Goal: Check status: Check status

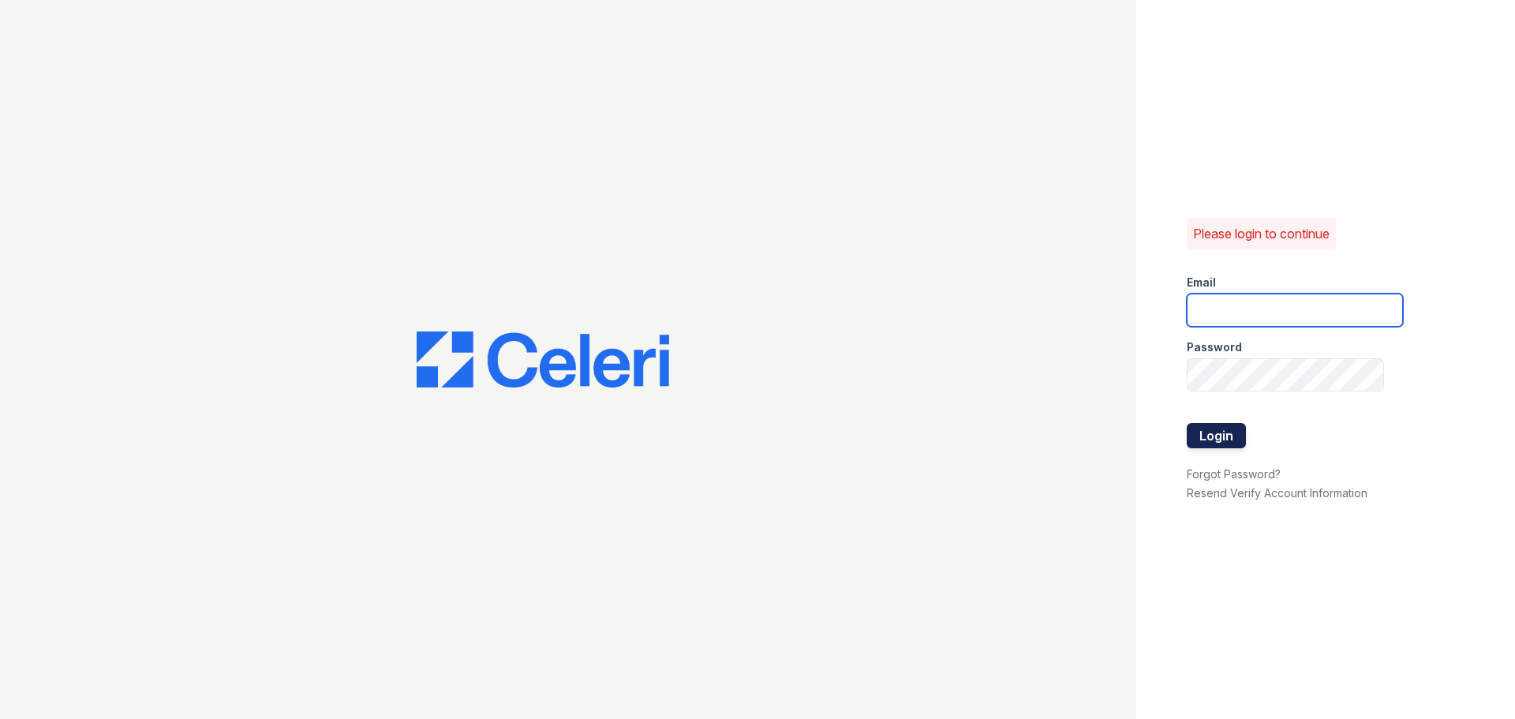
type input "[EMAIL_ADDRESS][DOMAIN_NAME]"
click at [1232, 426] on button "Login" at bounding box center [1216, 435] width 59 height 25
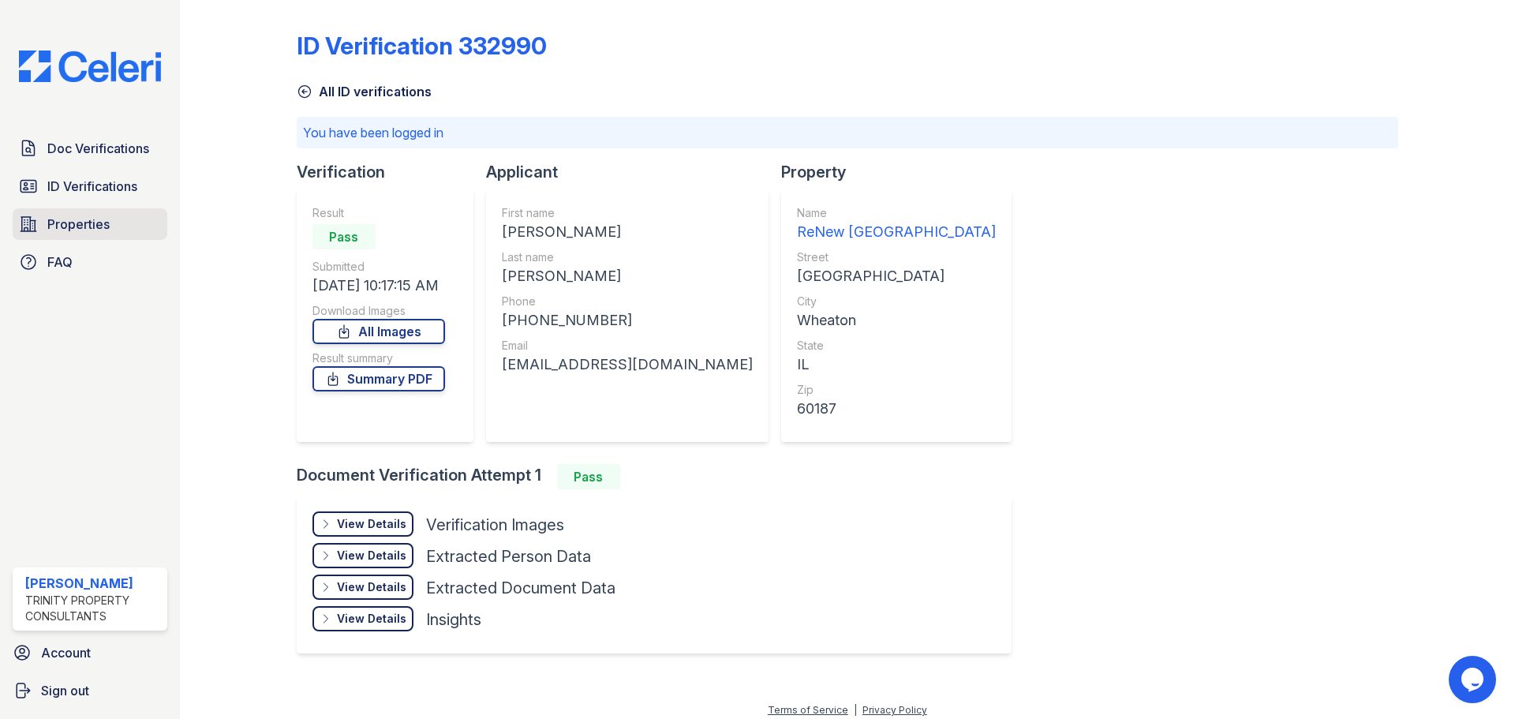
click at [77, 227] on span "Properties" at bounding box center [78, 224] width 62 height 19
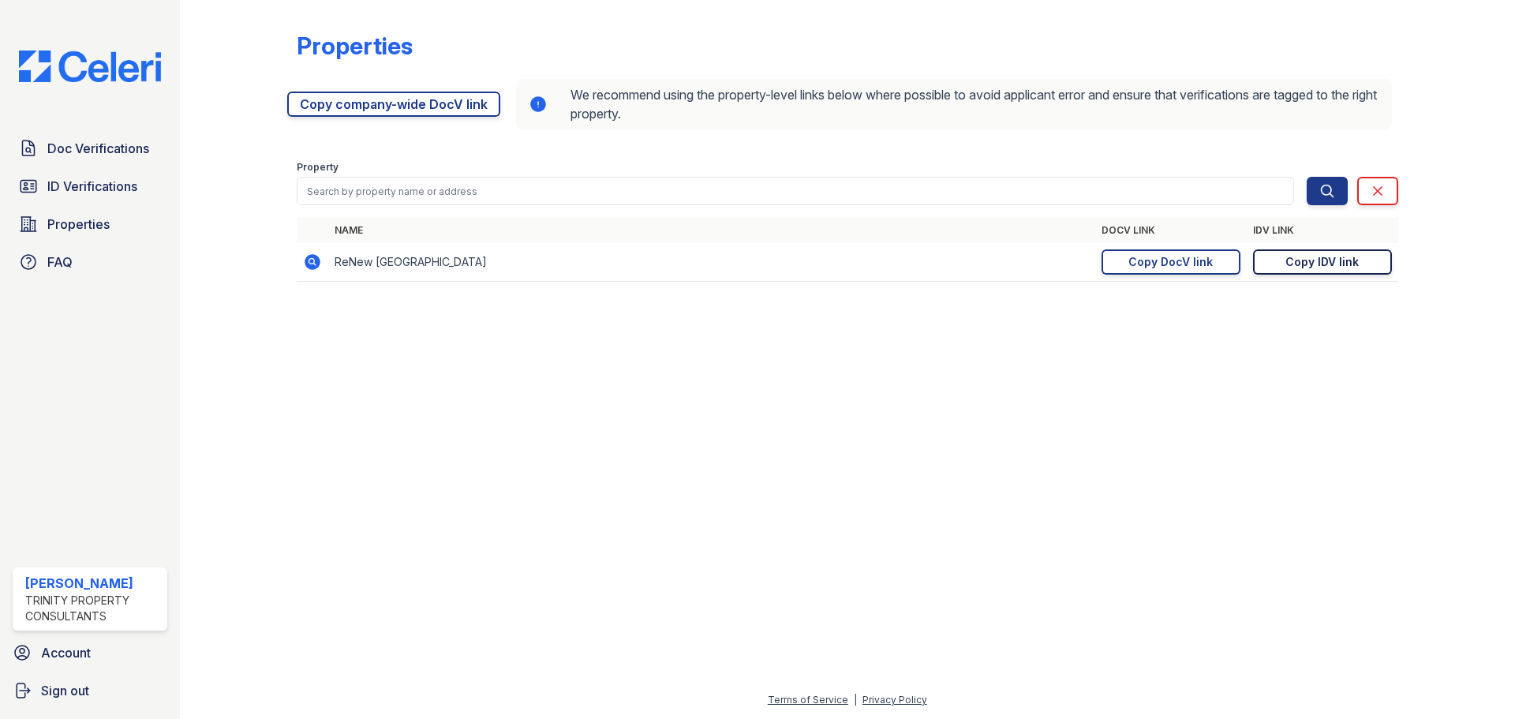
click at [1327, 273] on link "Copy IDV link Copy link" at bounding box center [1322, 261] width 139 height 25
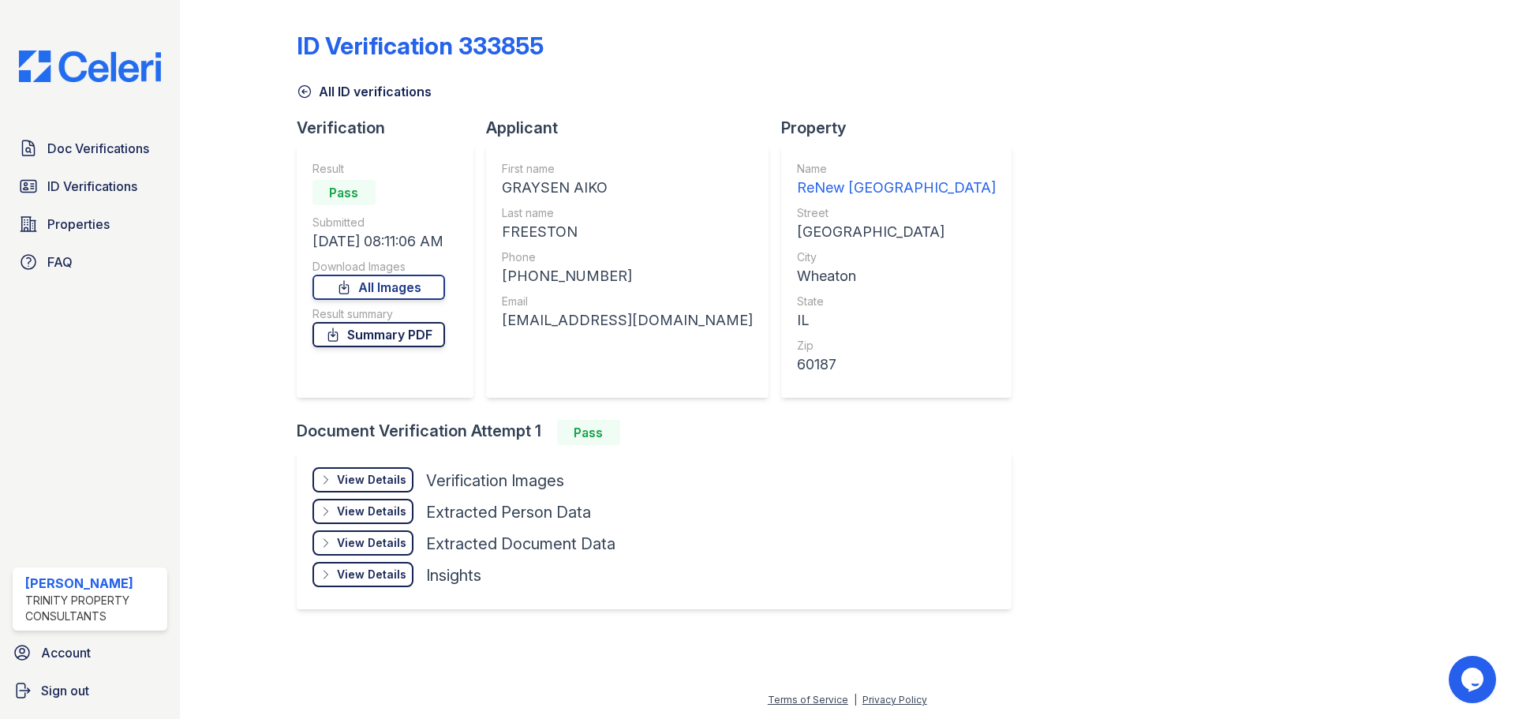
click at [376, 345] on link "Summary PDF" at bounding box center [378, 334] width 133 height 25
click at [442, 343] on link "Summary PDF" at bounding box center [378, 334] width 133 height 25
click at [390, 489] on div "View Details Details" at bounding box center [362, 479] width 101 height 25
click at [385, 336] on link "Summary PDF" at bounding box center [380, 334] width 137 height 25
click at [383, 488] on div "View Details Details" at bounding box center [362, 479] width 101 height 25
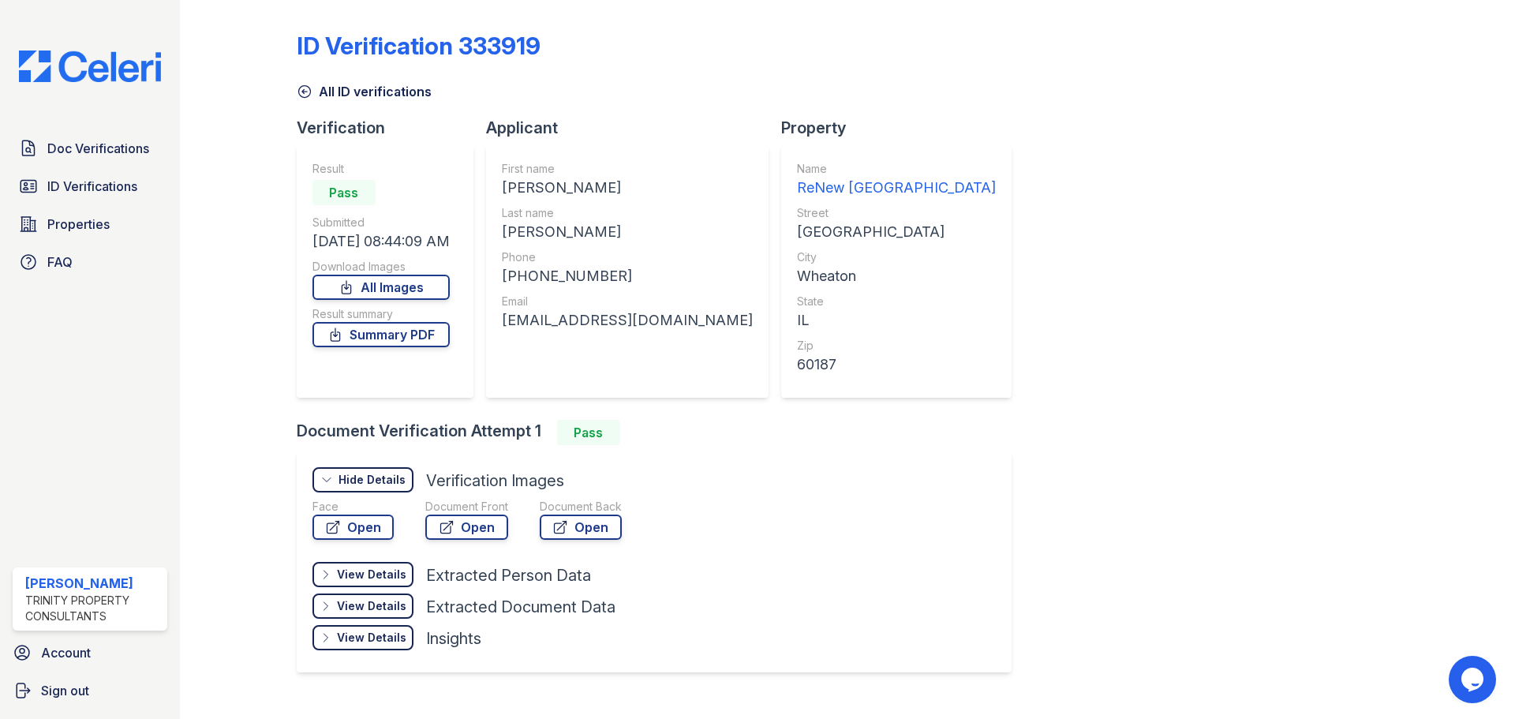
click at [582, 541] on div "Document Back Open" at bounding box center [581, 522] width 82 height 47
click at [572, 522] on link "Open" at bounding box center [581, 527] width 82 height 25
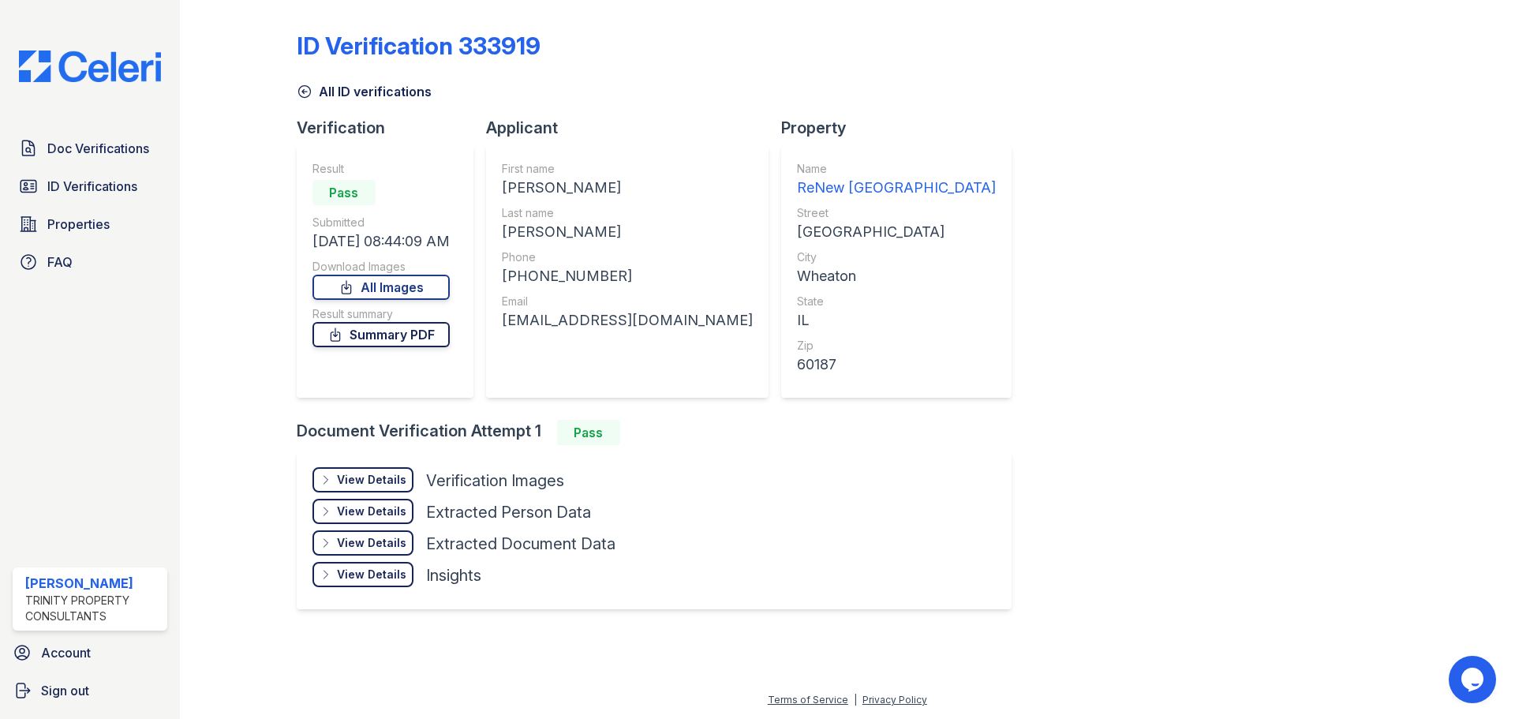
click at [447, 332] on link "Summary PDF" at bounding box center [380, 334] width 137 height 25
click at [380, 481] on div "View Details" at bounding box center [371, 480] width 69 height 16
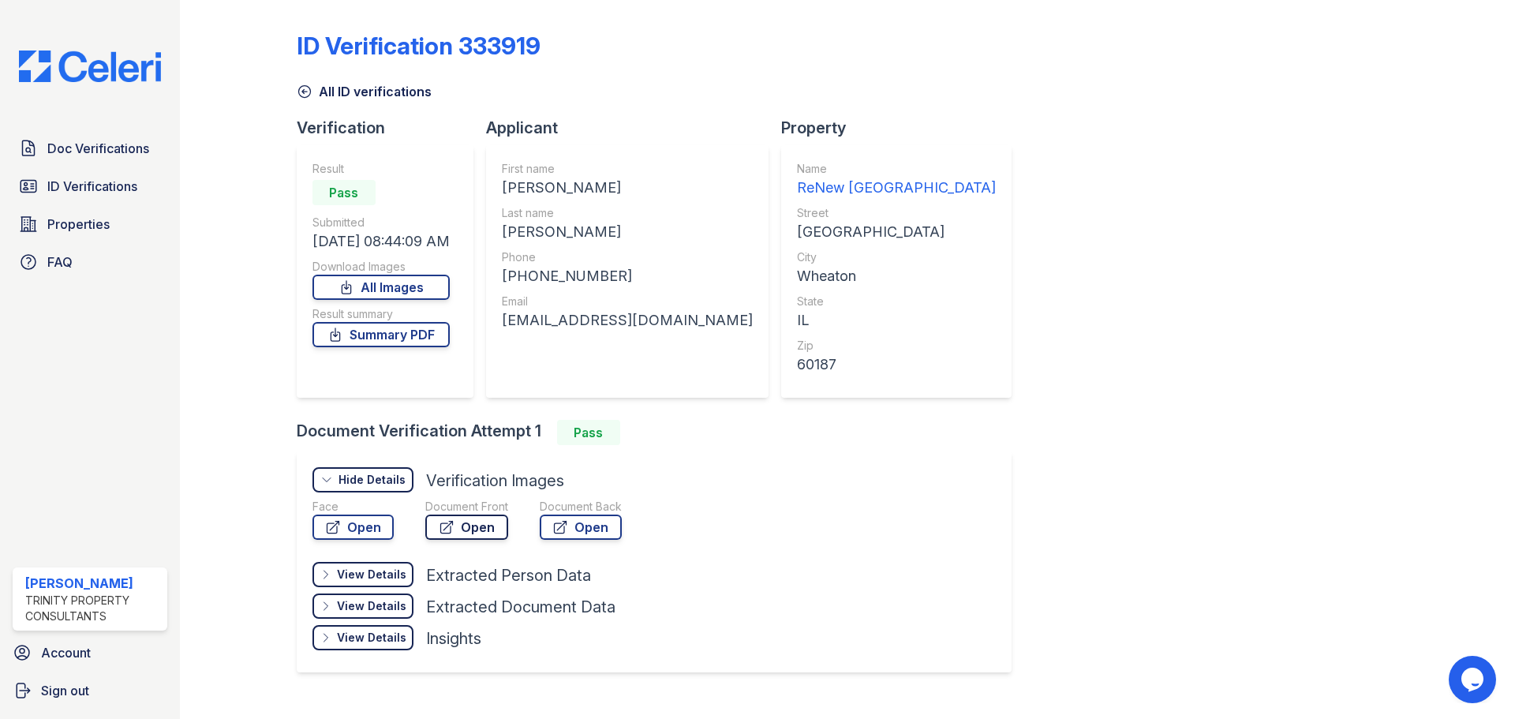
click at [454, 531] on link "Open" at bounding box center [466, 527] width 83 height 25
click at [302, 86] on icon at bounding box center [305, 92] width 16 height 16
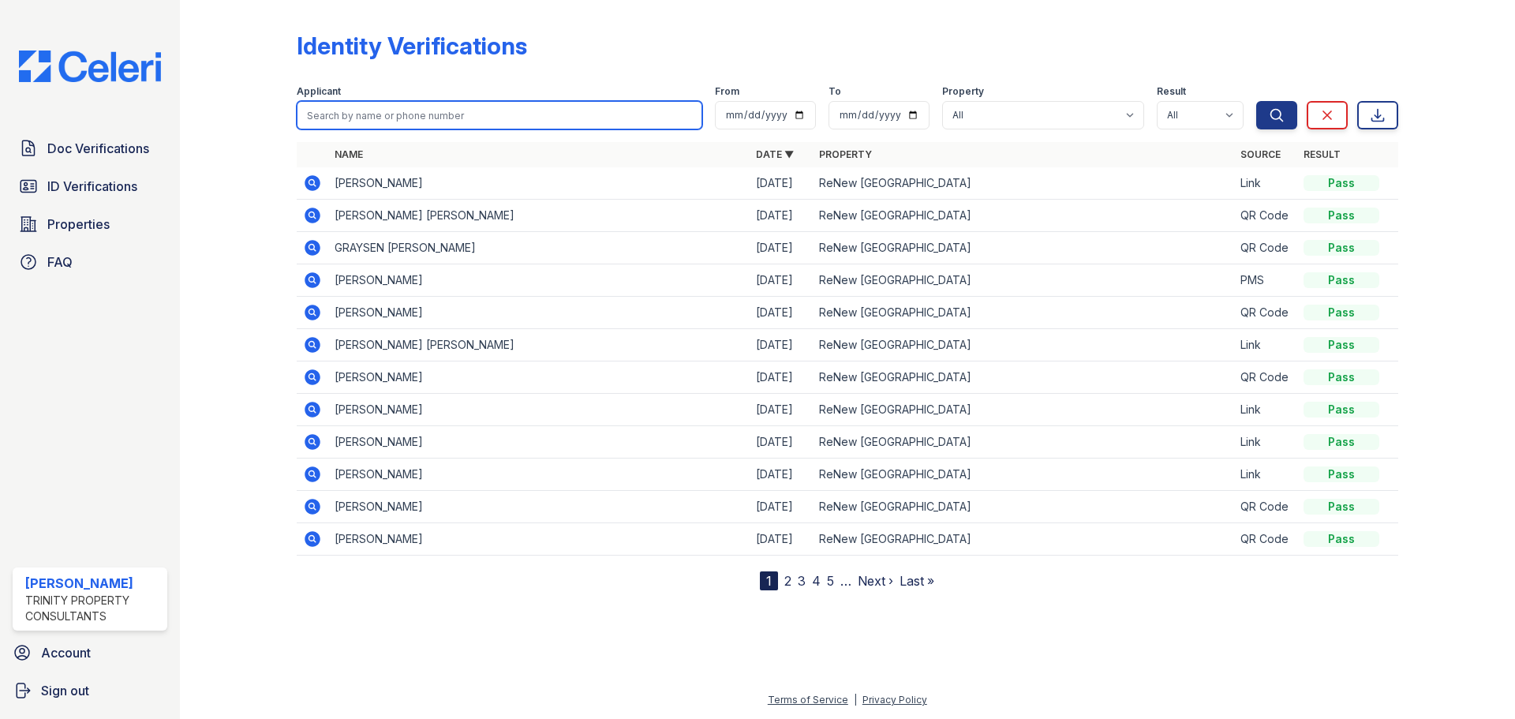
click at [321, 111] on input "search" at bounding box center [500, 115] width 406 height 28
click at [468, 111] on input "search" at bounding box center [500, 115] width 406 height 28
click at [306, 243] on icon at bounding box center [312, 247] width 19 height 19
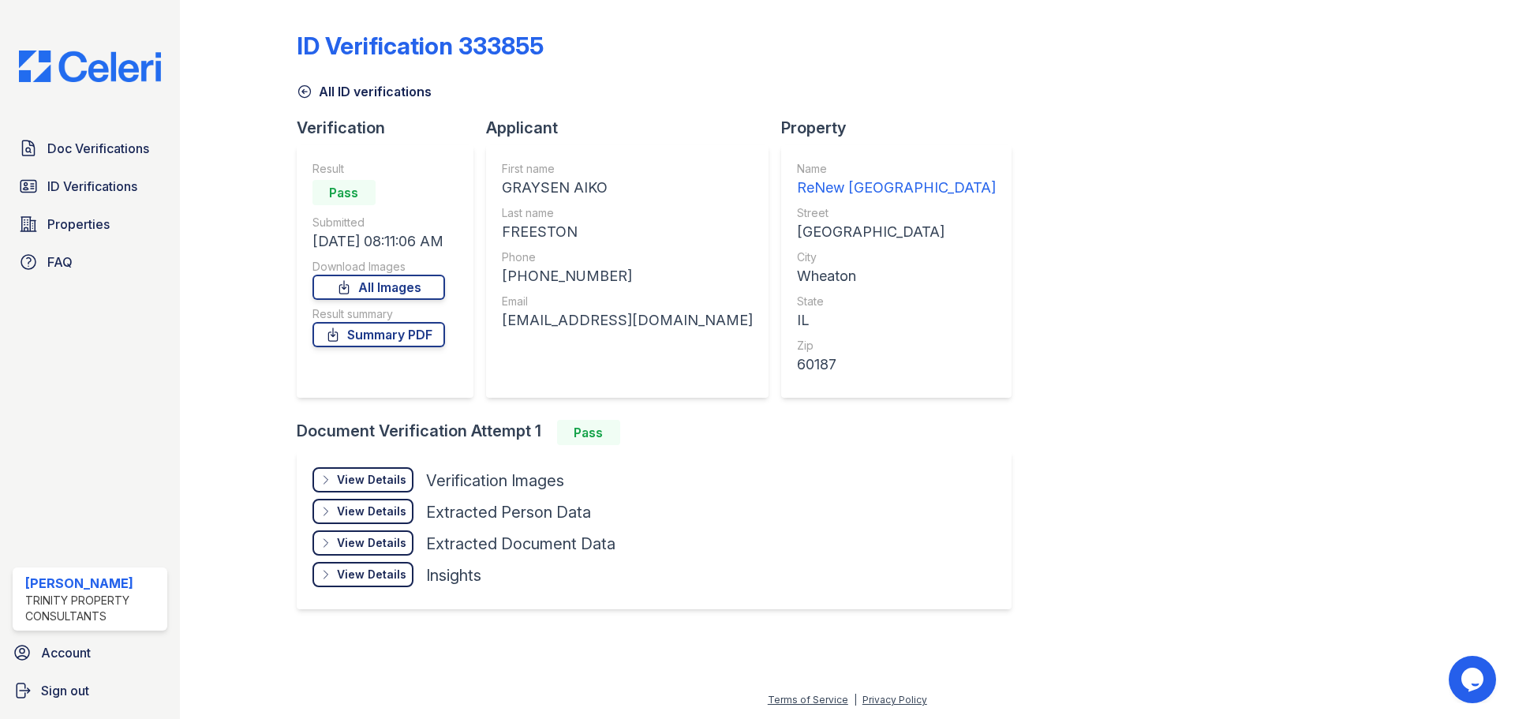
click at [335, 473] on div "View Details Details" at bounding box center [362, 479] width 101 height 25
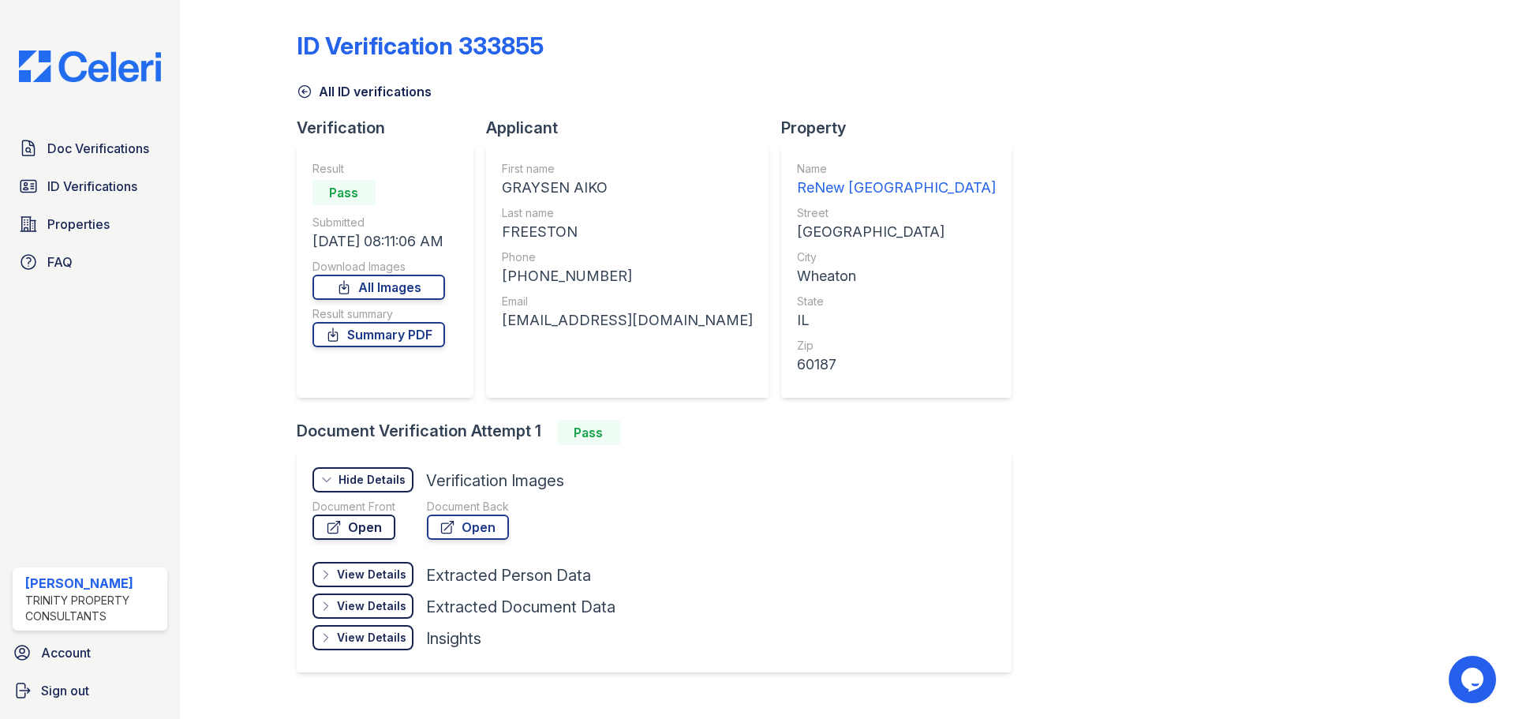
click at [383, 527] on link "Open" at bounding box center [353, 527] width 83 height 25
click at [482, 530] on link "Open" at bounding box center [468, 527] width 82 height 25
